Goal: Find specific page/section: Find specific page/section

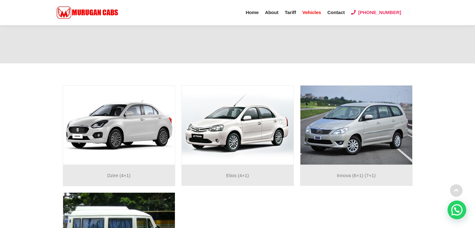
scroll to position [146, 0]
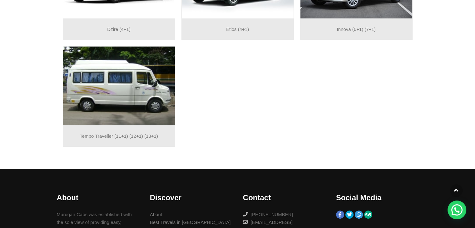
click at [129, 64] on img at bounding box center [119, 86] width 112 height 79
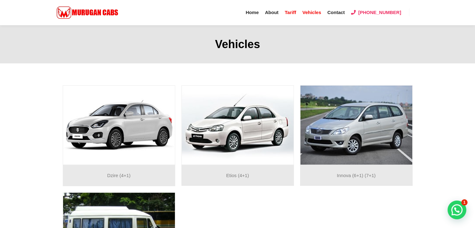
click at [296, 15] on span "Tariff" at bounding box center [290, 12] width 11 height 5
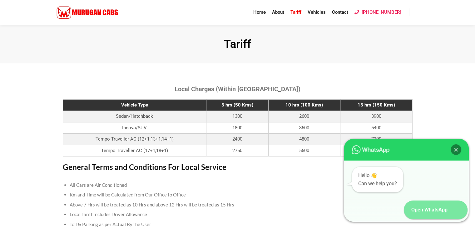
click at [420, 207] on div "Open WhatsApp" at bounding box center [426, 209] width 45 height 19
